Goal: Information Seeking & Learning: Learn about a topic

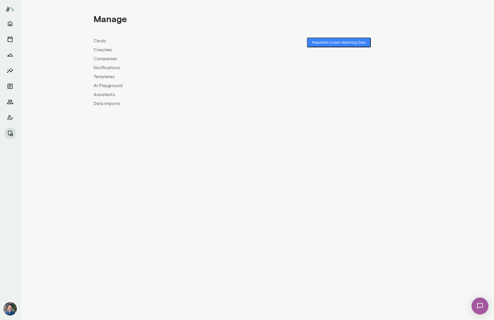
click at [102, 50] on link "Coaches" at bounding box center [174, 49] width 163 height 7
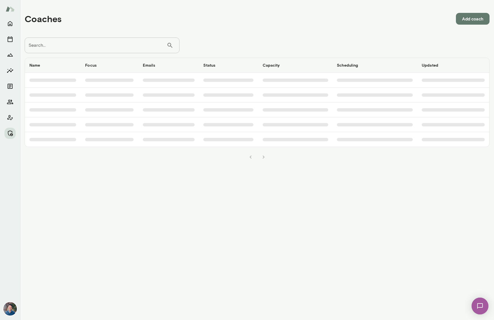
click at [99, 46] on input "Search..." at bounding box center [96, 45] width 142 height 16
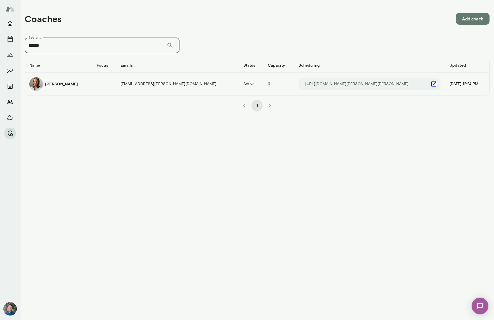
type input "******"
click at [72, 84] on h6 "Andrea Mayendia" at bounding box center [61, 84] width 33 height 6
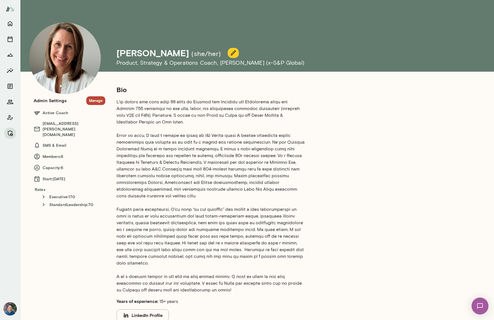
click at [212, 163] on p at bounding box center [210, 195] width 188 height 195
click at [99, 102] on button "Manage" at bounding box center [95, 100] width 19 height 9
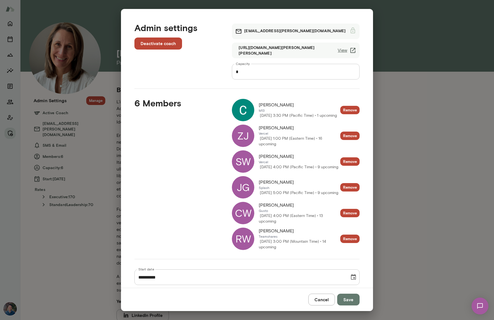
click at [237, 234] on div "RW" at bounding box center [243, 238] width 22 height 22
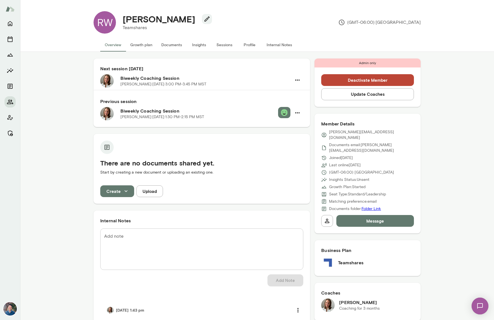
click at [220, 43] on button "Sessions" at bounding box center [224, 44] width 25 height 13
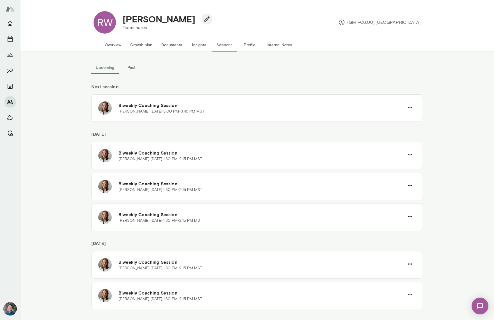
click at [127, 69] on button "Past" at bounding box center [131, 67] width 25 height 13
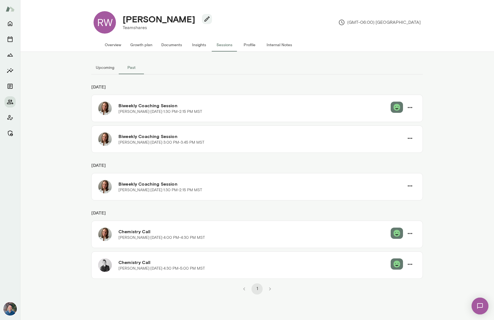
click at [102, 69] on button "Upcoming" at bounding box center [104, 67] width 27 height 13
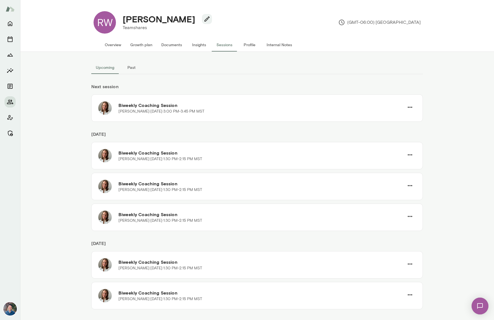
click at [48, 67] on div "Upcoming Past Next session Biweekly Coaching Session Andrea Mayendia · Mon, Sep…" at bounding box center [256, 186] width 473 height 268
click at [168, 62] on div "Upcoming Past" at bounding box center [256, 67] width 331 height 13
click at [116, 41] on button "Overview" at bounding box center [112, 44] width 25 height 13
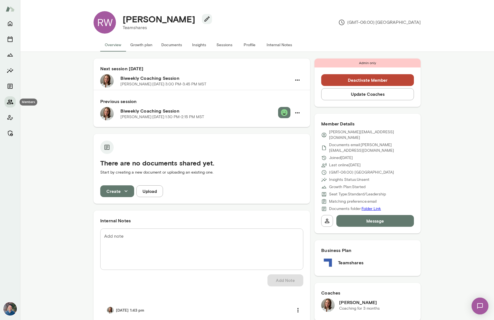
click at [13, 99] on icon "Members" at bounding box center [10, 101] width 7 height 7
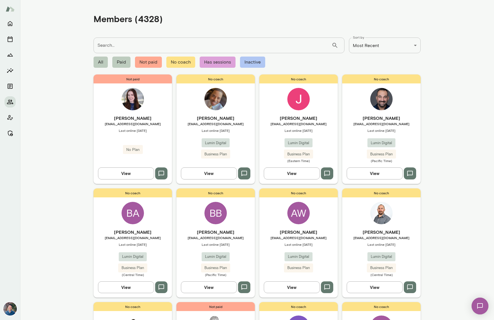
click at [47, 32] on main "**********" at bounding box center [256, 160] width 473 height 320
click at [73, 36] on main "**********" at bounding box center [256, 160] width 473 height 320
click at [11, 136] on icon "Manage" at bounding box center [10, 133] width 7 height 7
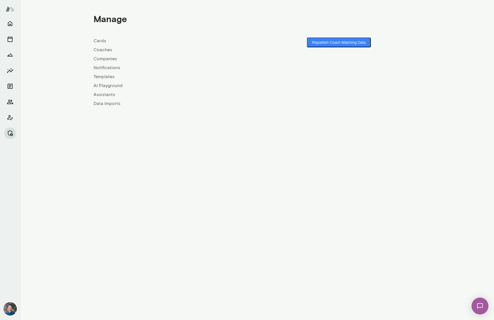
click at [104, 58] on link "Companies" at bounding box center [174, 58] width 163 height 7
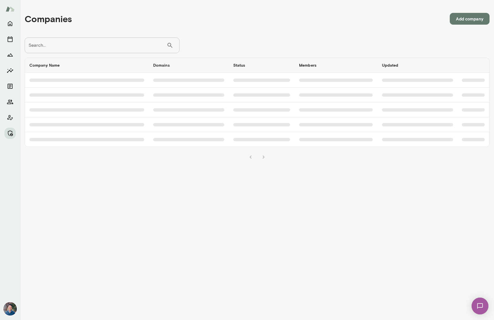
click at [102, 49] on input "Search..." at bounding box center [96, 45] width 142 height 16
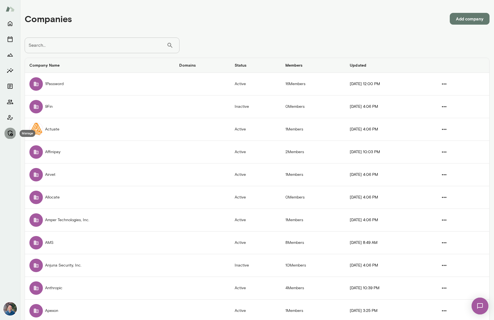
click at [11, 131] on icon "Manage" at bounding box center [10, 133] width 7 height 7
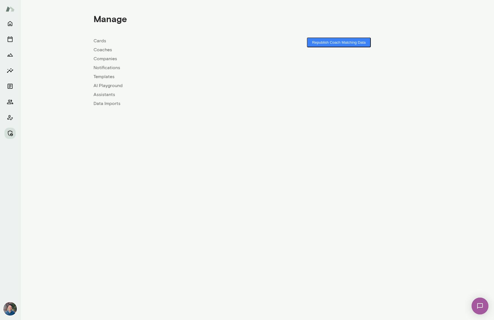
click at [105, 49] on link "Coaches" at bounding box center [174, 49] width 163 height 7
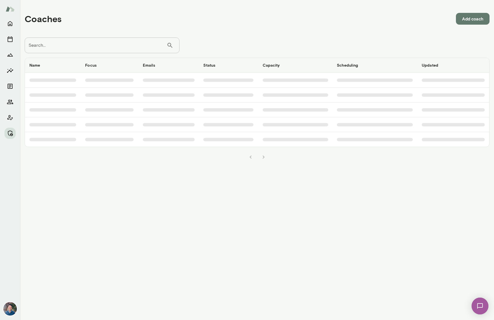
click at [79, 49] on input "Search..." at bounding box center [96, 45] width 142 height 16
type input "*"
type input "*****"
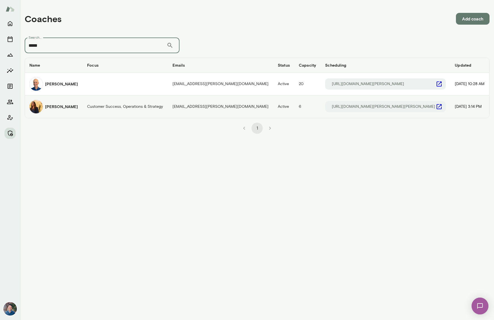
click at [64, 107] on h6 "Sheri DeMario" at bounding box center [61, 107] width 33 height 6
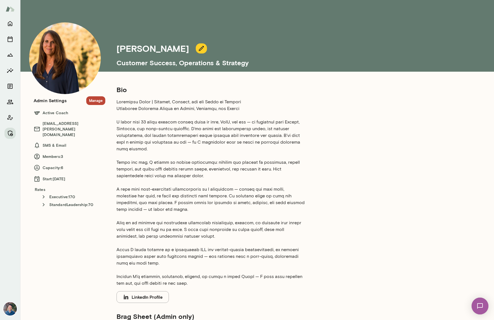
click at [130, 100] on p at bounding box center [210, 192] width 188 height 188
click at [131, 104] on p at bounding box center [210, 192] width 188 height 188
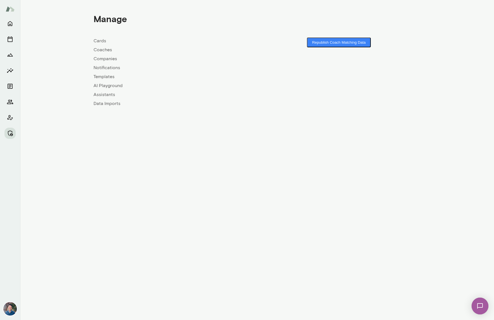
click at [105, 51] on link "Coaches" at bounding box center [174, 49] width 163 height 7
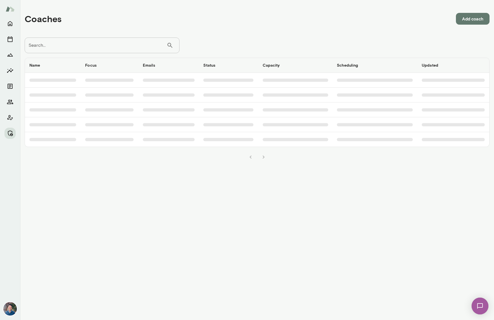
click at [86, 46] on input "Search..." at bounding box center [96, 45] width 142 height 16
type input "******"
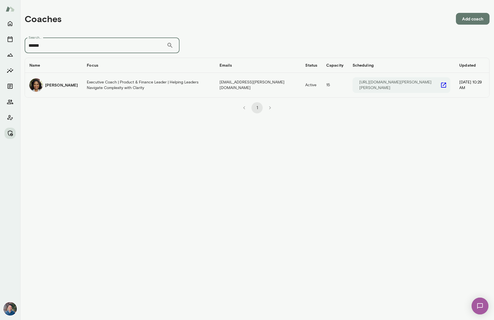
click at [95, 85] on td "Executive Coach | Product & Finance Leader | Helping Leaders Navigate Complexit…" at bounding box center [148, 85] width 133 height 25
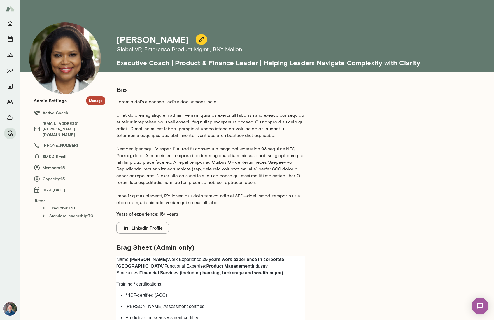
click at [216, 123] on p at bounding box center [210, 151] width 188 height 107
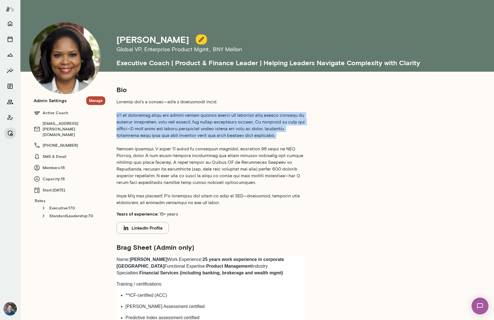
click at [216, 123] on p at bounding box center [210, 151] width 188 height 107
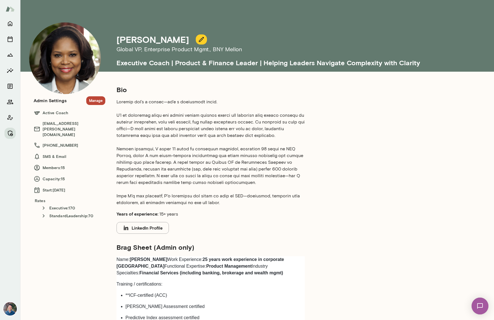
click at [209, 161] on p at bounding box center [210, 151] width 188 height 107
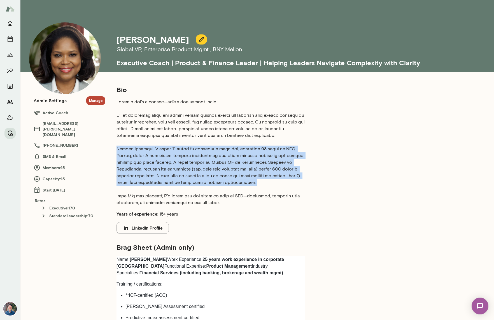
click at [209, 161] on p at bounding box center [210, 151] width 188 height 107
click at [208, 162] on p at bounding box center [210, 151] width 188 height 107
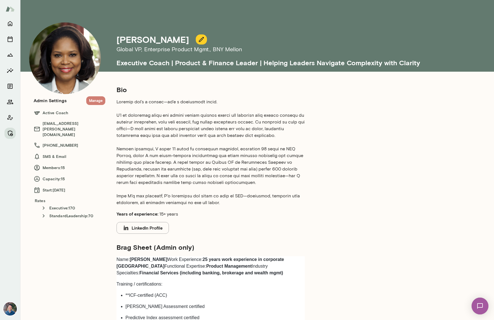
click at [94, 99] on button "Manage" at bounding box center [95, 100] width 19 height 9
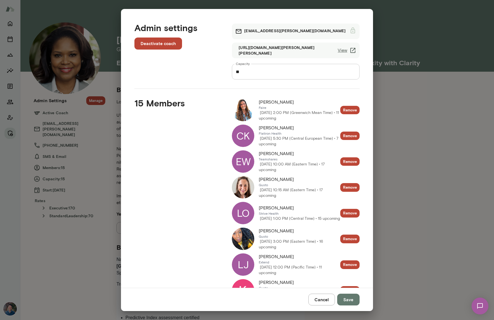
click at [316, 299] on button "Cancel" at bounding box center [321, 300] width 27 height 12
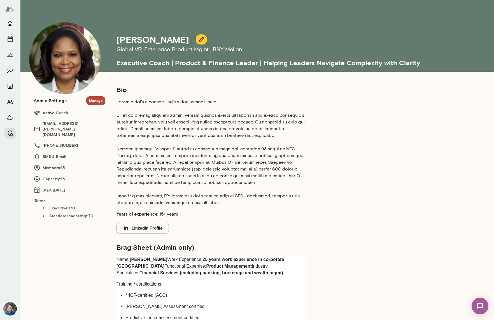
click at [243, 186] on p at bounding box center [210, 151] width 188 height 107
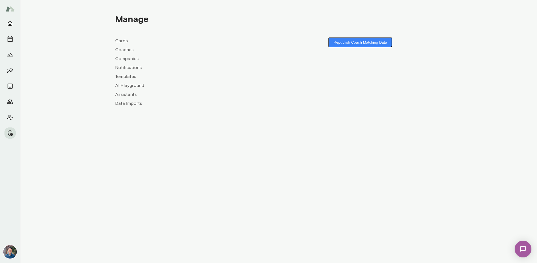
click at [133, 57] on link "Companies" at bounding box center [196, 58] width 163 height 7
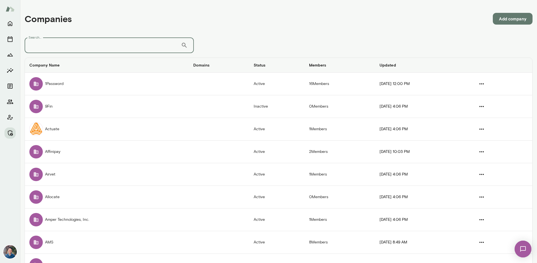
click at [124, 49] on input "Search..." at bounding box center [103, 45] width 156 height 16
type input "******"
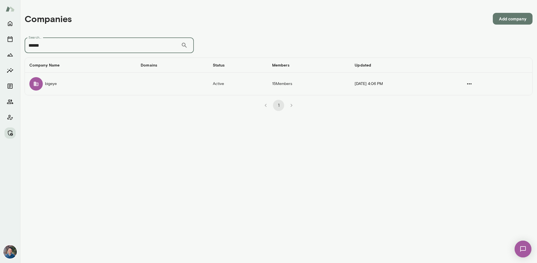
click at [138, 88] on td "companies table" at bounding box center [172, 84] width 72 height 22
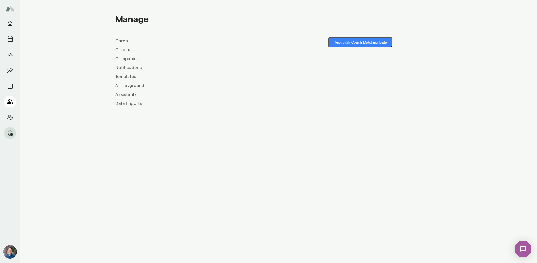
click at [12, 104] on icon "Members" at bounding box center [10, 101] width 7 height 7
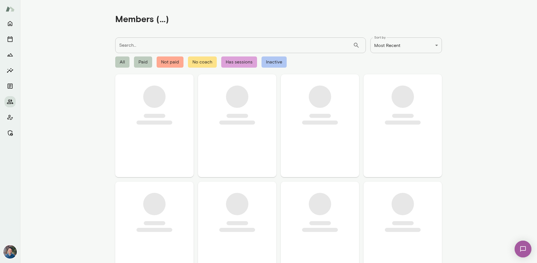
click at [167, 43] on input "Search..." at bounding box center [234, 45] width 238 height 16
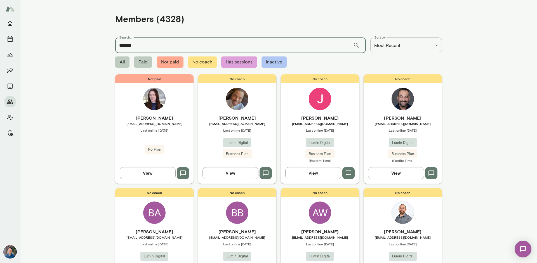
type input "*******"
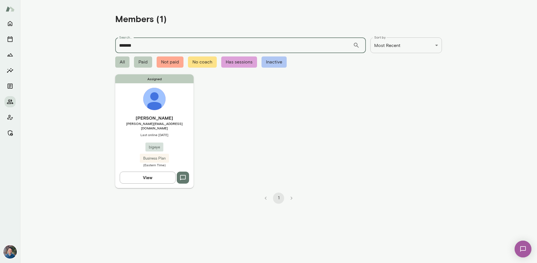
click at [168, 109] on div "Assigned Eleanor Treharne-Jones eleanor@bigeye.com Last online July 7 bigeye Bu…" at bounding box center [154, 131] width 78 height 114
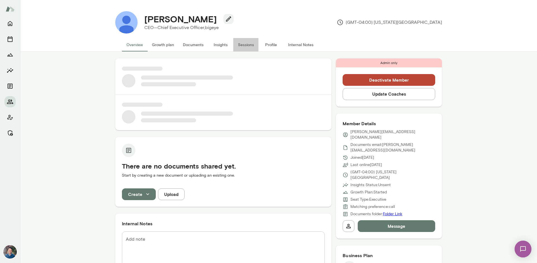
click at [249, 47] on button "Sessions" at bounding box center [245, 44] width 25 height 13
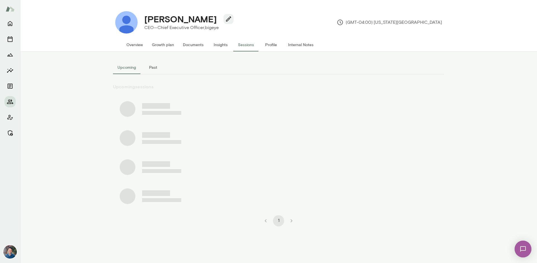
click at [155, 69] on button "Past" at bounding box center [152, 67] width 25 height 13
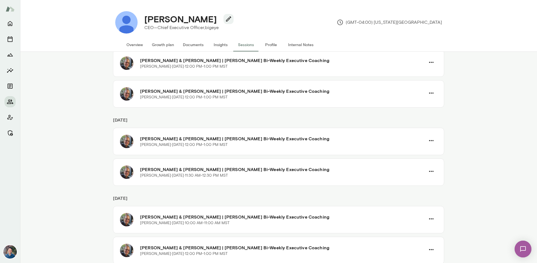
scroll to position [450, 0]
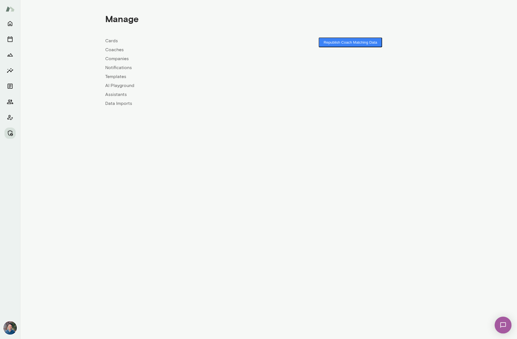
click at [112, 50] on link "Coaches" at bounding box center [186, 49] width 163 height 7
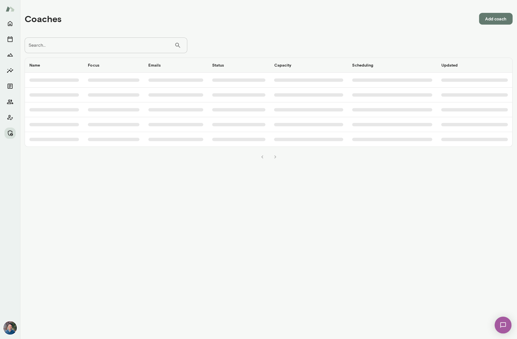
click at [112, 50] on input "Search..." at bounding box center [100, 45] width 150 height 16
type input "******"
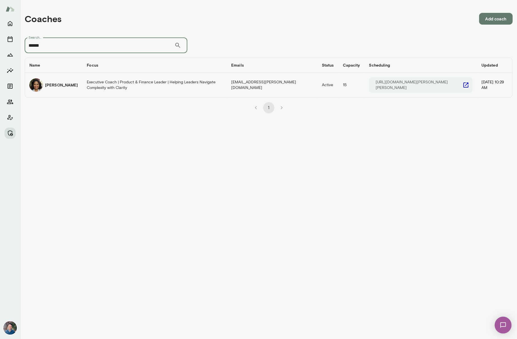
click at [61, 85] on h6 "[PERSON_NAME]" at bounding box center [61, 85] width 33 height 6
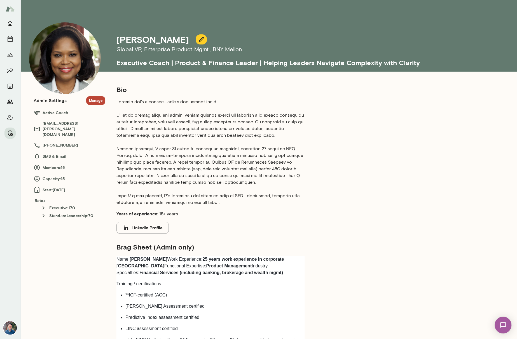
click at [95, 101] on button "Manage" at bounding box center [95, 100] width 19 height 9
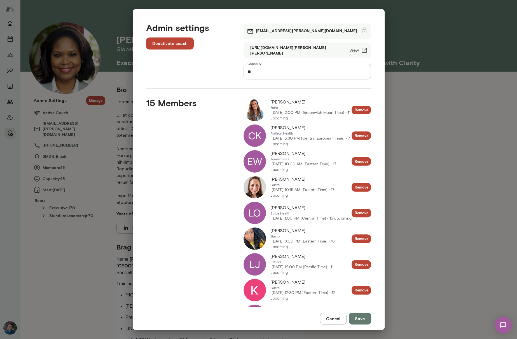
click at [470, 135] on div "Admin settings Deactivate coach [PERSON_NAME][EMAIL_ADDRESS][PERSON_NAME][DOMAI…" at bounding box center [258, 169] width 517 height 339
click at [332, 314] on button "Cancel" at bounding box center [333, 319] width 27 height 12
